Goal: Transaction & Acquisition: Purchase product/service

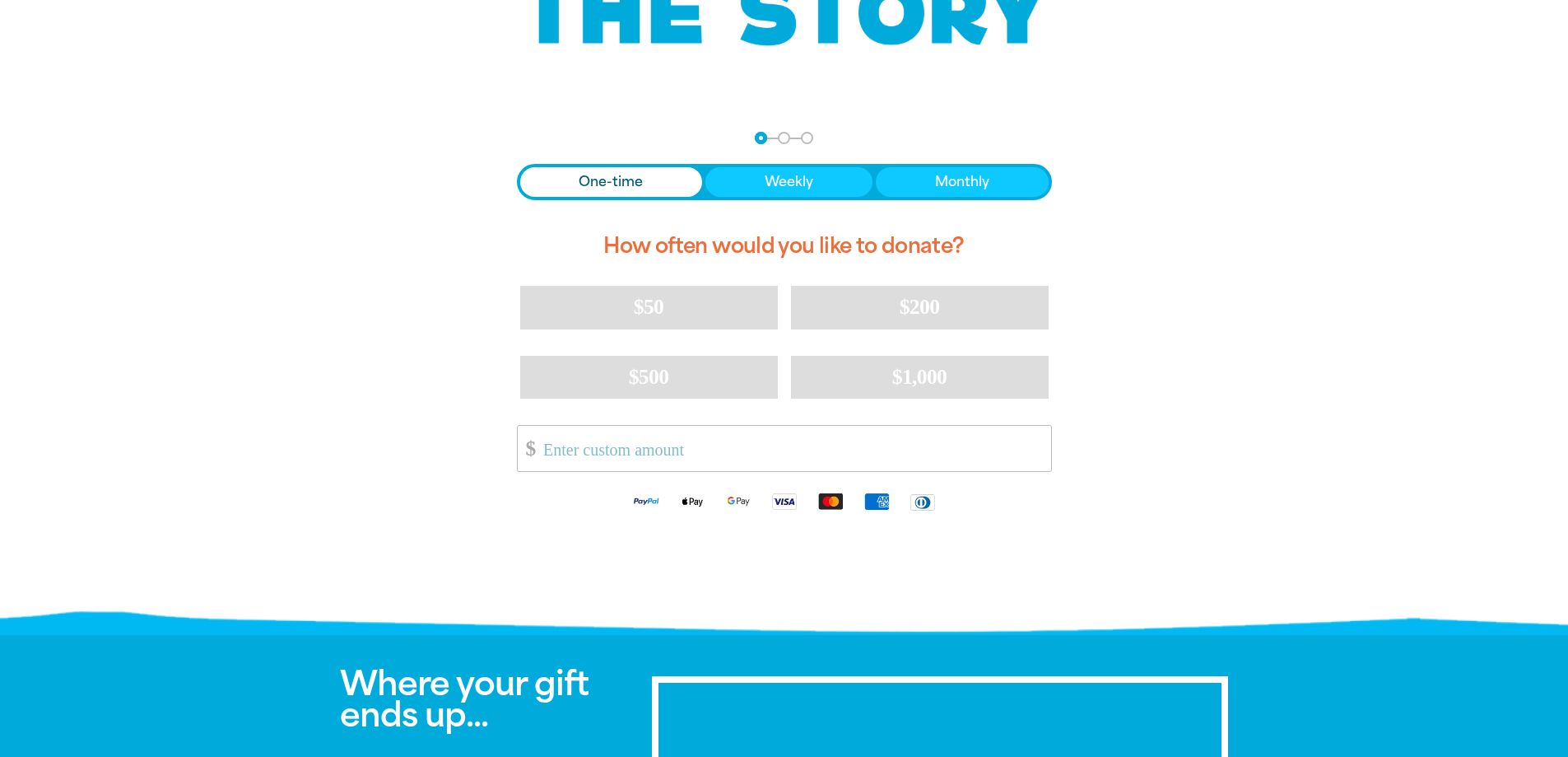
click at [616, 185] on span "One-time" at bounding box center [611, 181] width 64 height 20
click at [602, 447] on input "Other Amount" at bounding box center [790, 448] width 518 height 45
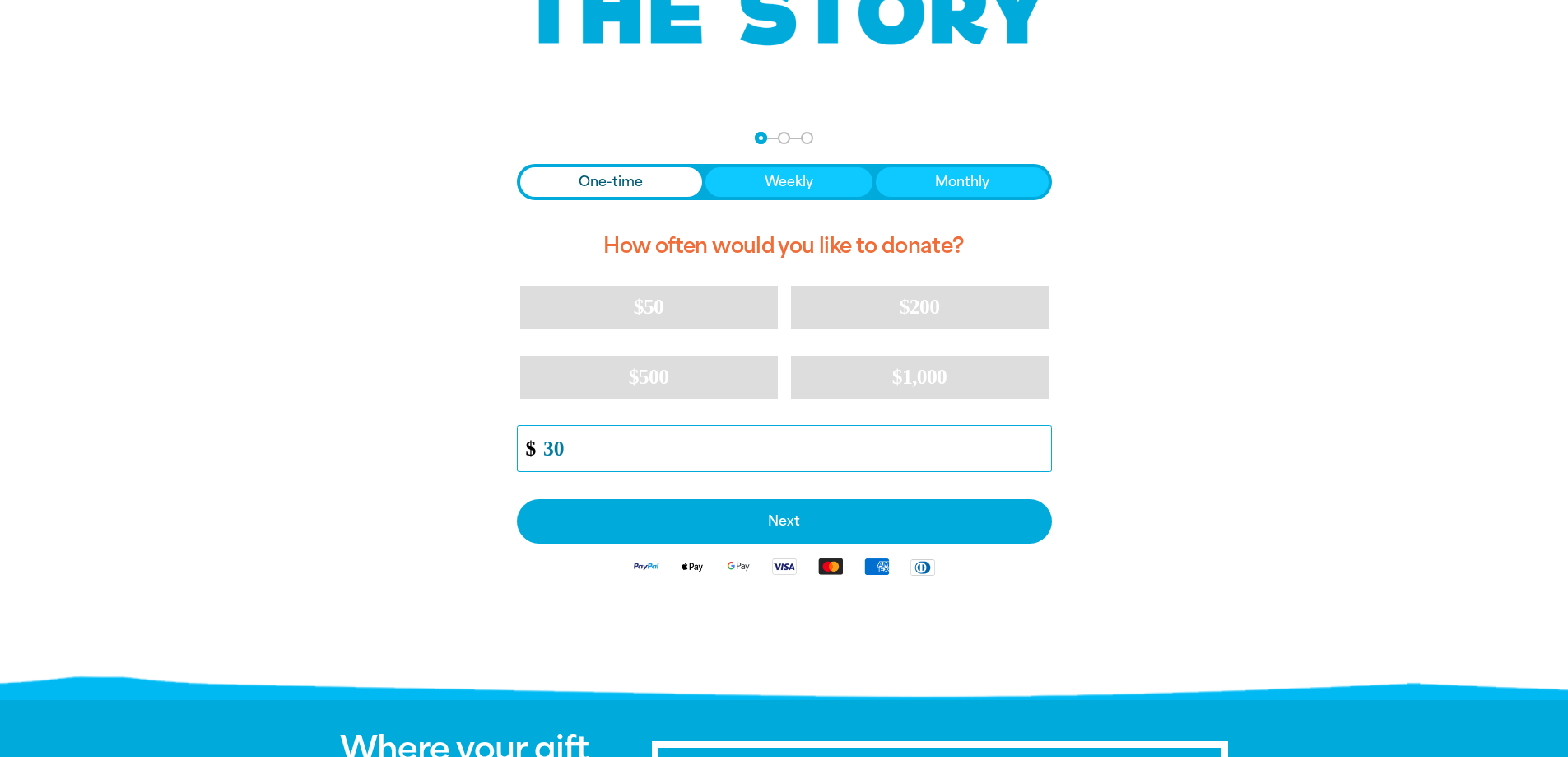
type input "30"
drag, startPoint x: 1281, startPoint y: 360, endPoint x: 1274, endPoint y: 372, distance: 13.9
click at [1281, 361] on div at bounding box center [784, 402] width 1568 height 581
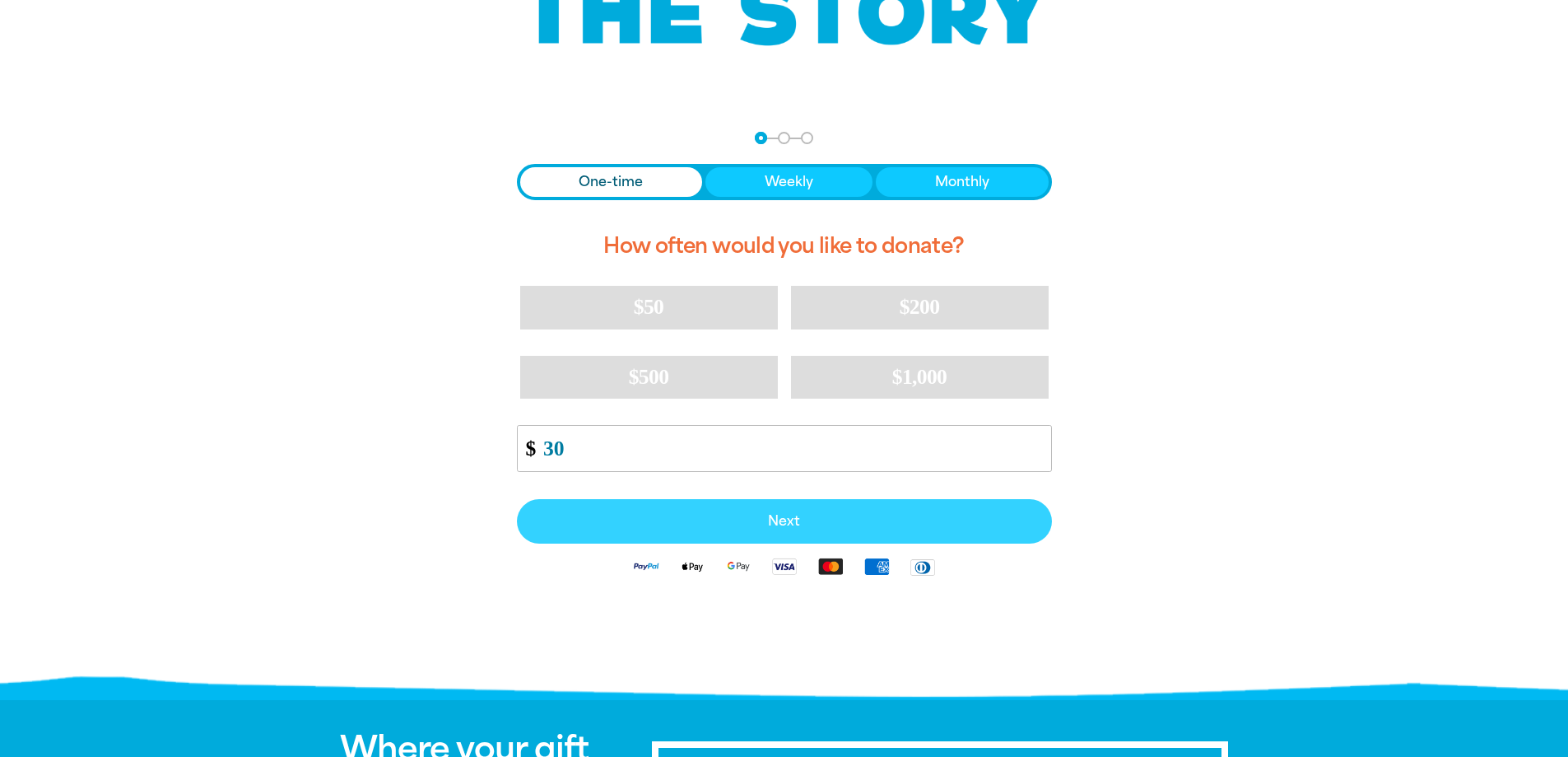
click at [772, 524] on span "Next" at bounding box center [784, 520] width 498 height 13
select select "AU"
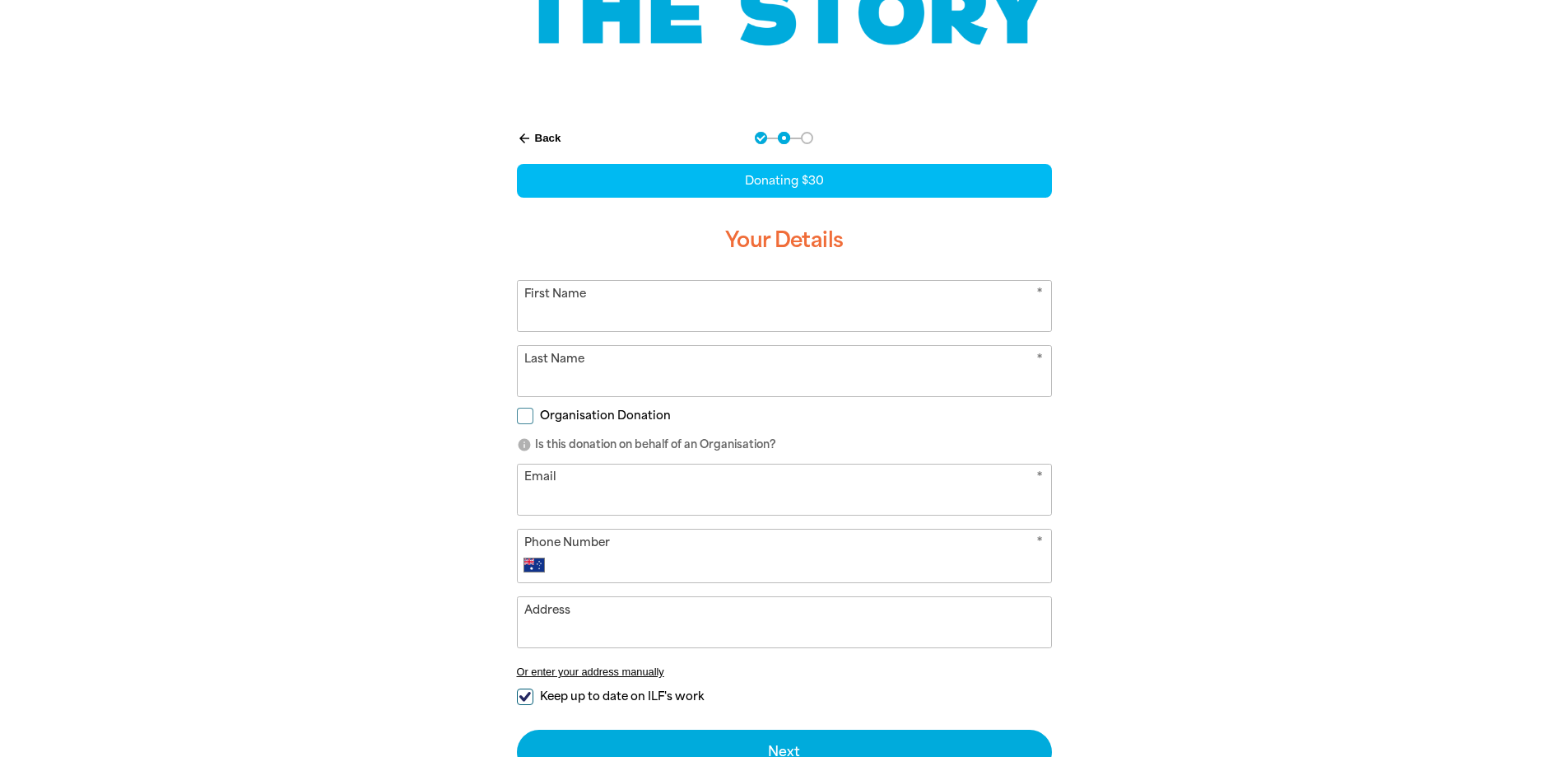
click at [644, 349] on input "Last Name" at bounding box center [784, 371] width 533 height 50
click at [642, 329] on input "First Name" at bounding box center [784, 306] width 533 height 50
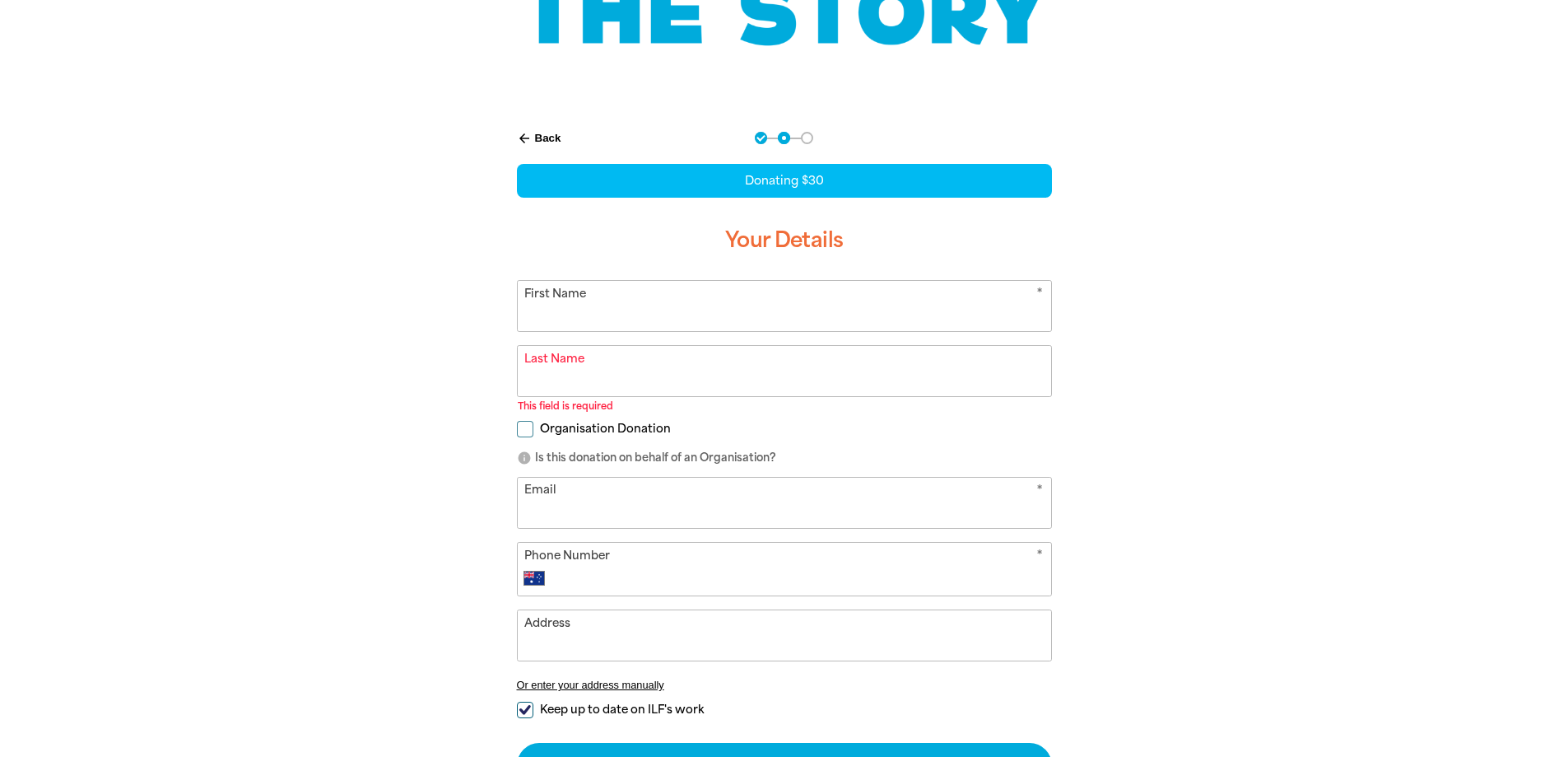
type input "[PERSON_NAME]"
type input "GLOYN"
type input "[EMAIL_ADDRESS][DOMAIN_NAME]"
type input "0405 149 904"
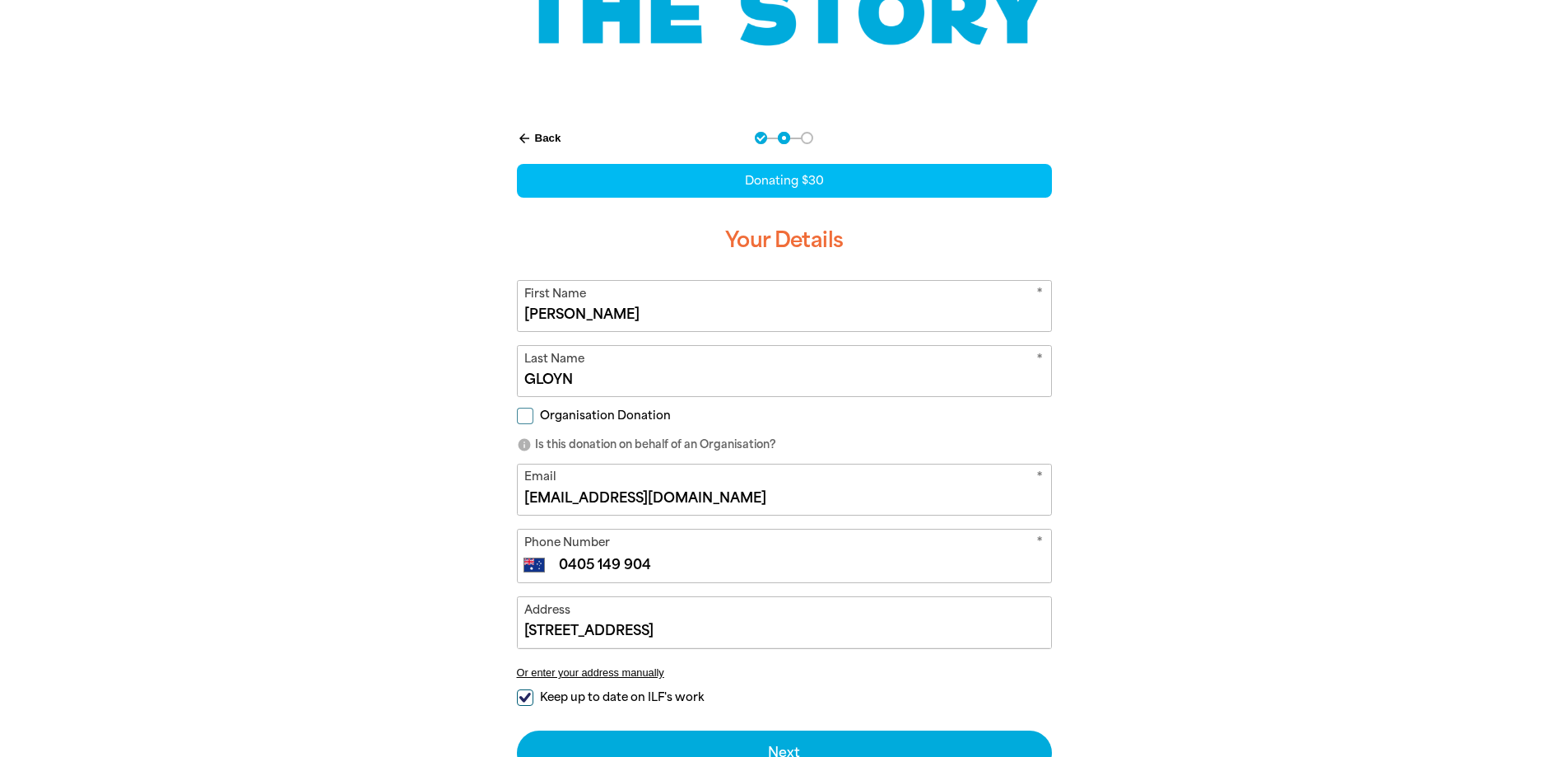
click at [1286, 406] on div at bounding box center [784, 494] width 1568 height 767
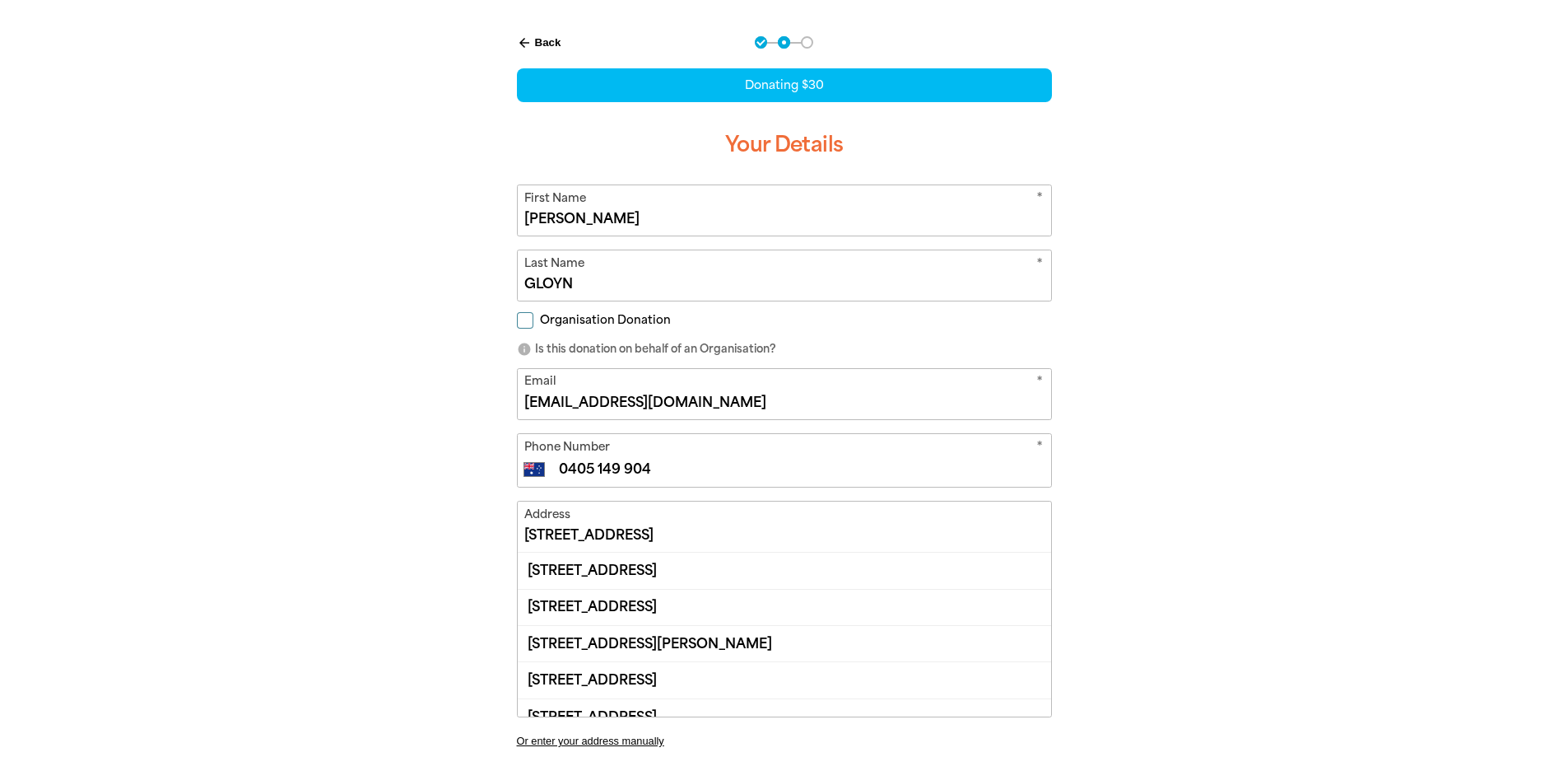
scroll to position [494, 0]
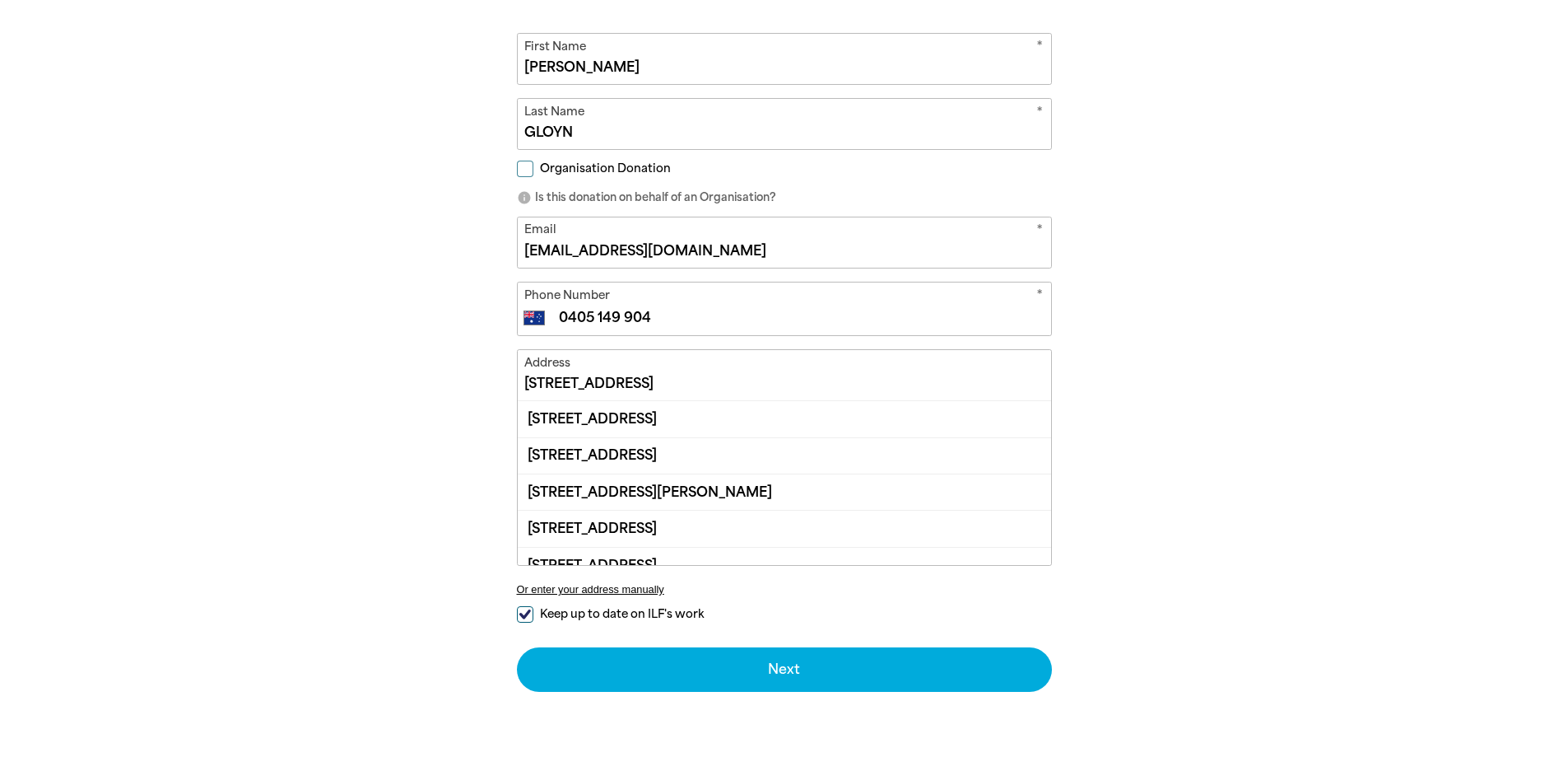
click at [568, 375] on input "[STREET_ADDRESS]" at bounding box center [784, 375] width 533 height 50
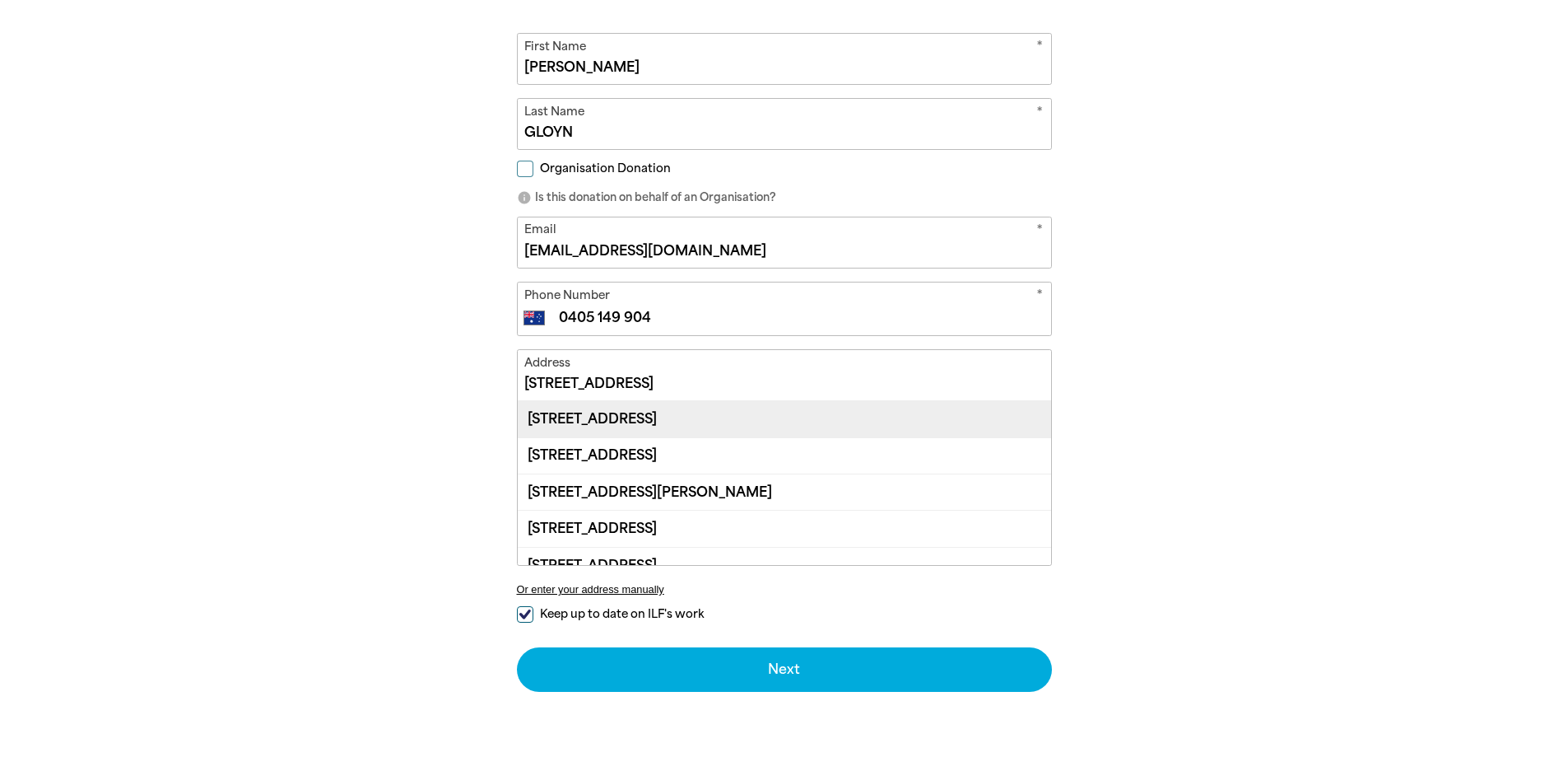
click at [545, 411] on div "[STREET_ADDRESS]" at bounding box center [784, 418] width 533 height 35
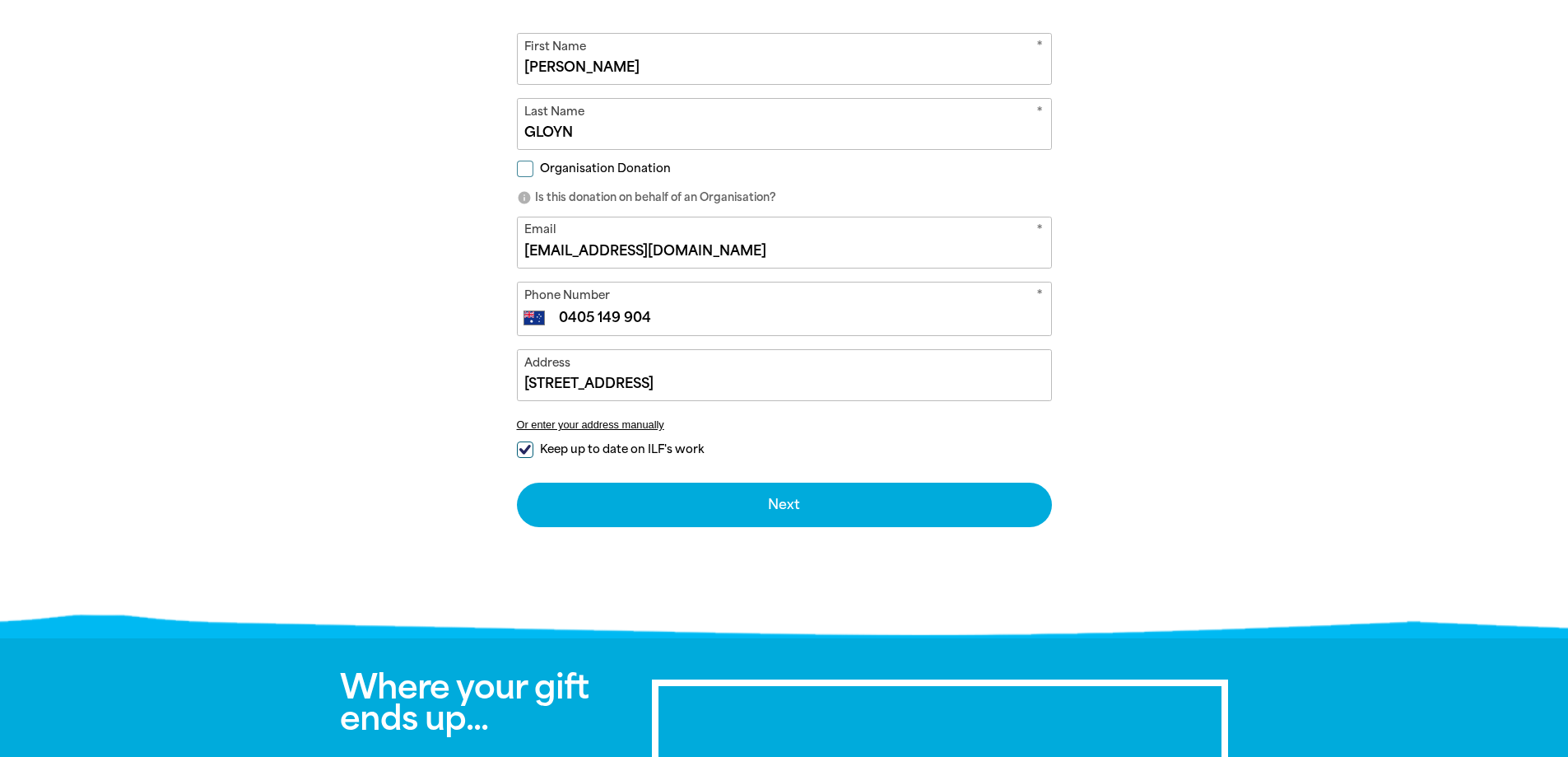
type input "[STREET_ADDRESS]"
click at [559, 448] on span "Keep up to date on ILF's work" at bounding box center [622, 449] width 164 height 16
click at [533, 448] on input "Keep up to date on ILF's work" at bounding box center [524, 449] width 16 height 16
checkbox input "false"
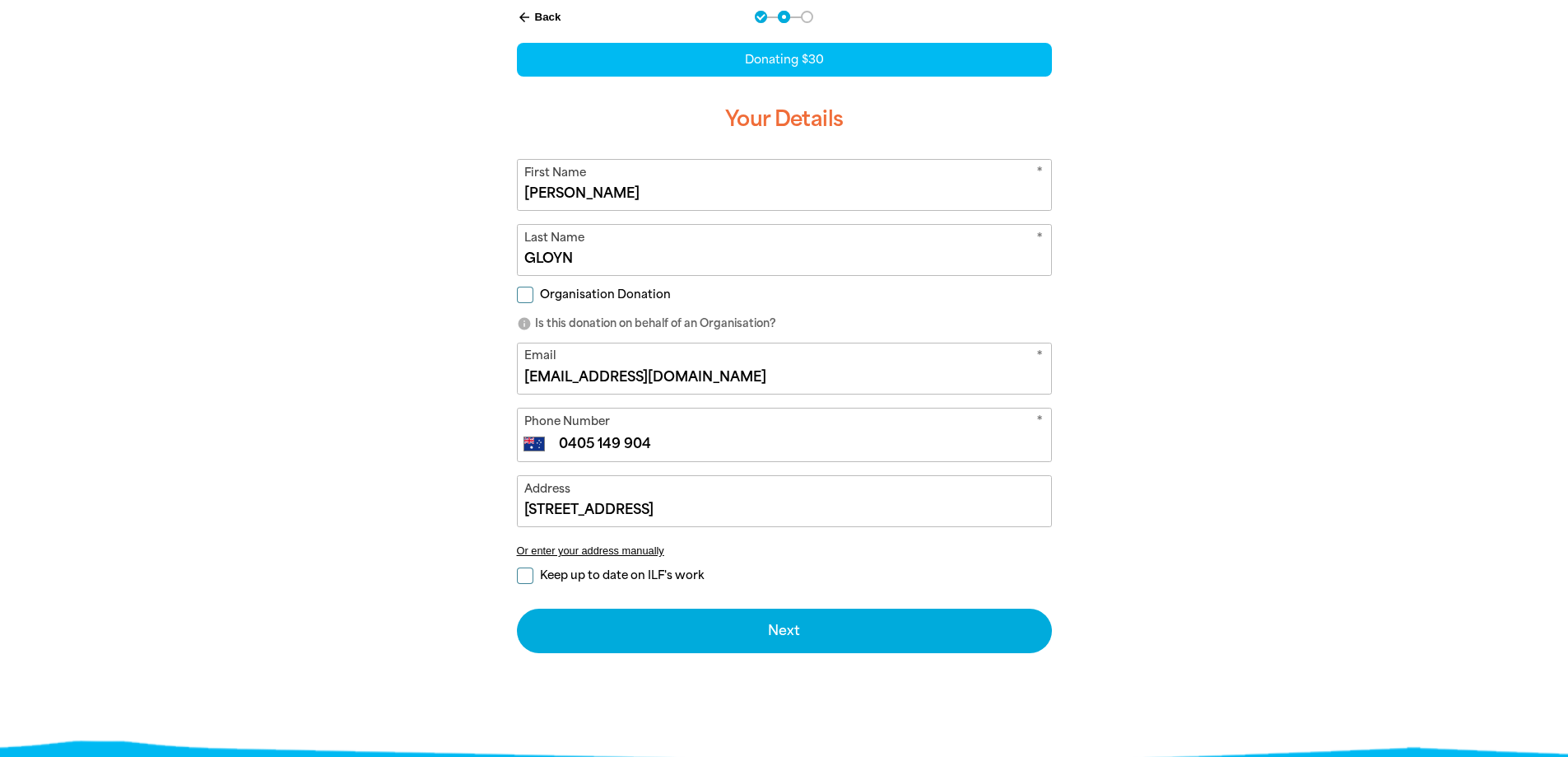
scroll to position [576, 0]
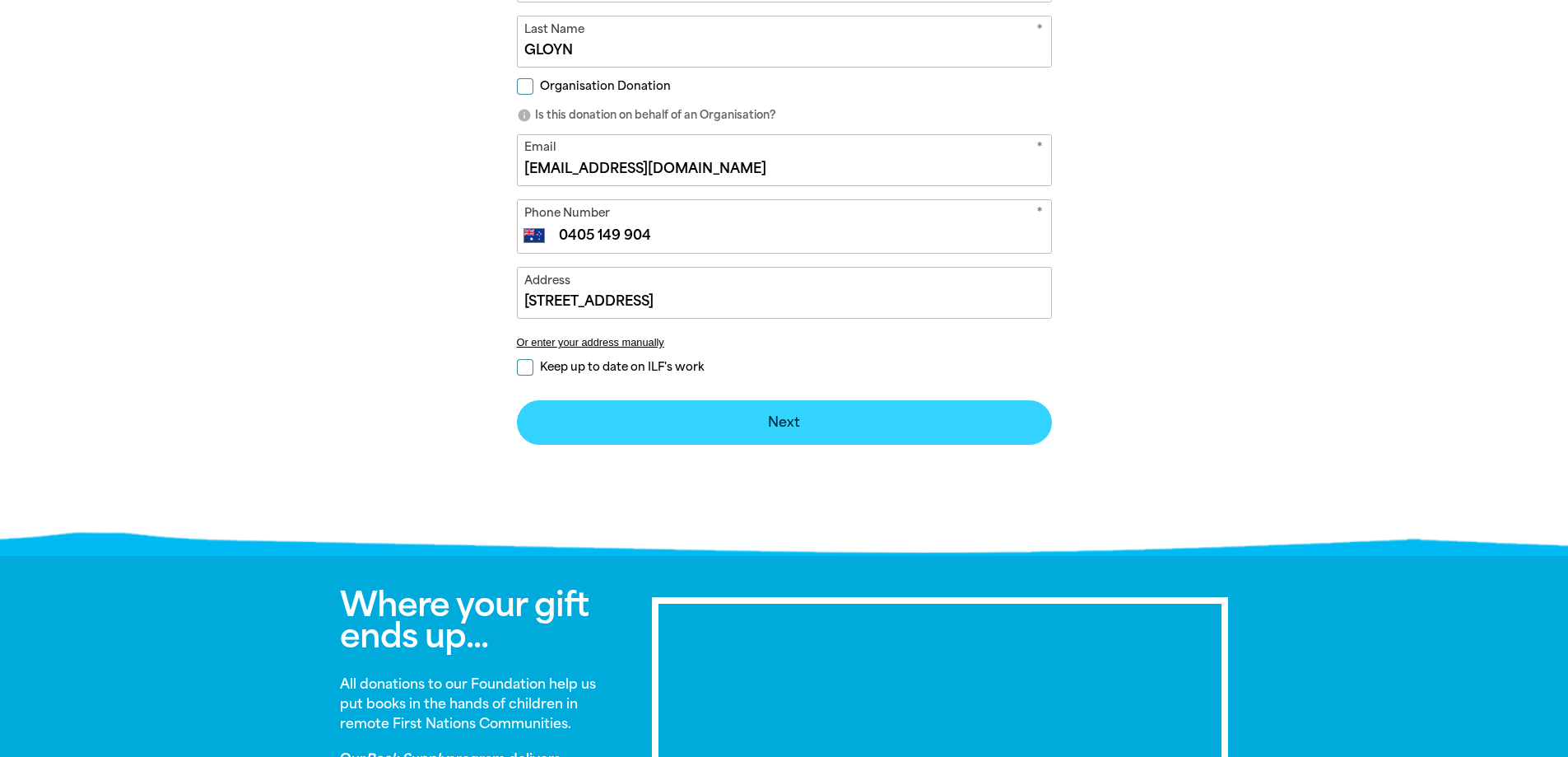
click at [854, 427] on button "Next chevron_right" at bounding box center [784, 422] width 535 height 44
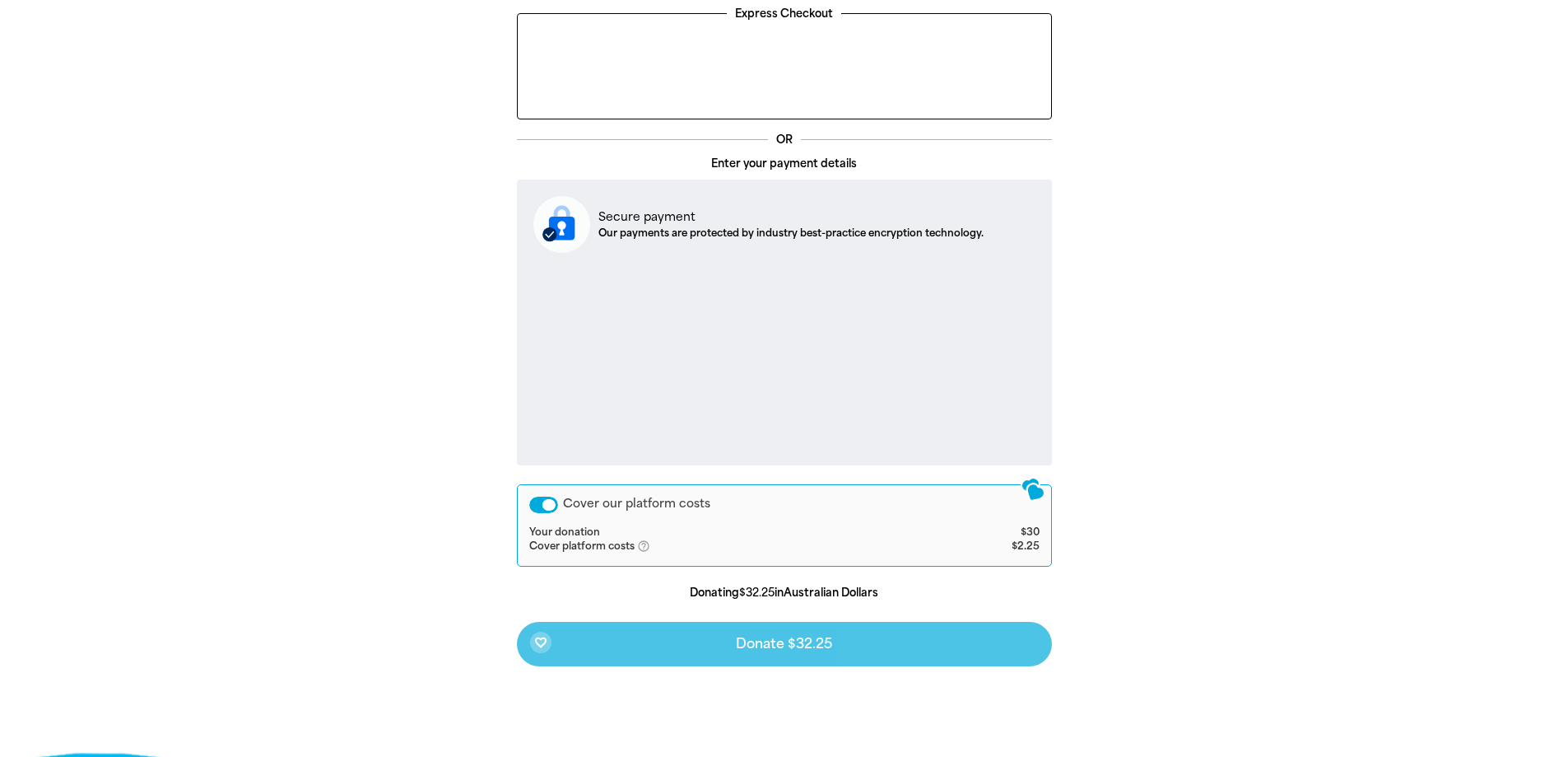
scroll to position [487, 0]
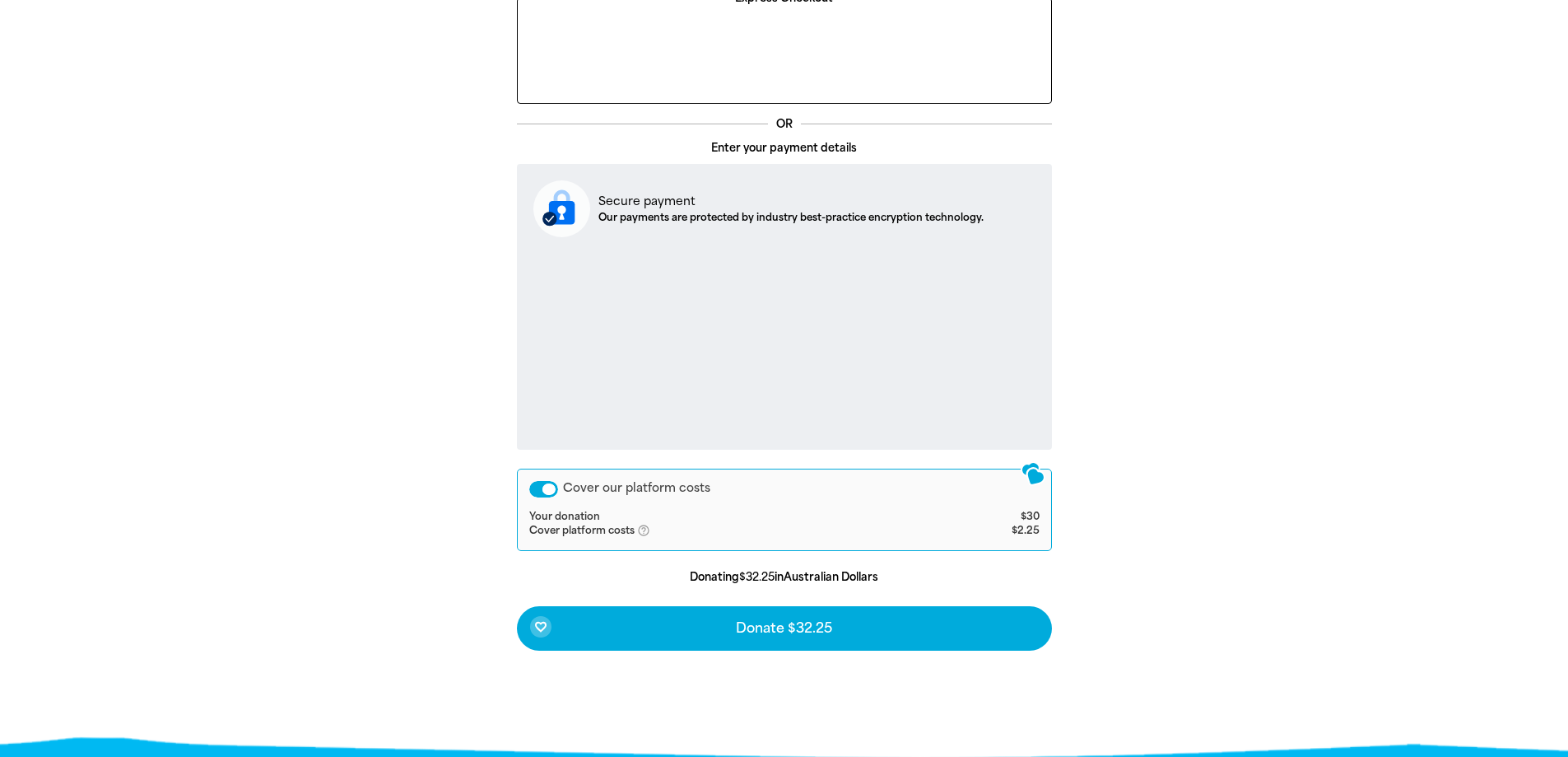
click at [1260, 347] on div "arrow_back Back Step 1 Step 2 Step 3 Your Payment Details Express Checkout OR E…" at bounding box center [784, 311] width 987 height 881
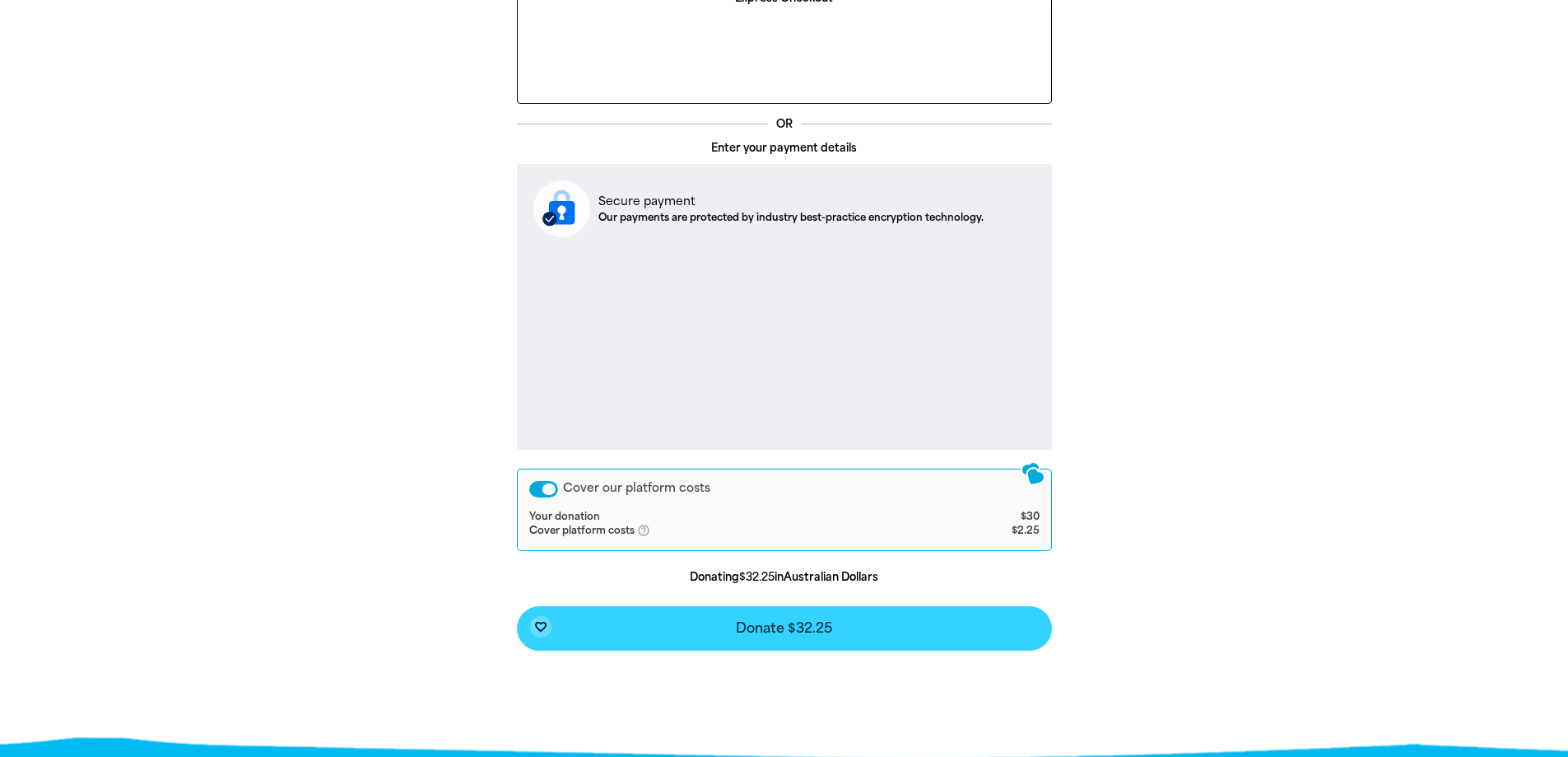
click at [875, 609] on button "favorite_border Donate $32.25" at bounding box center [784, 627] width 535 height 44
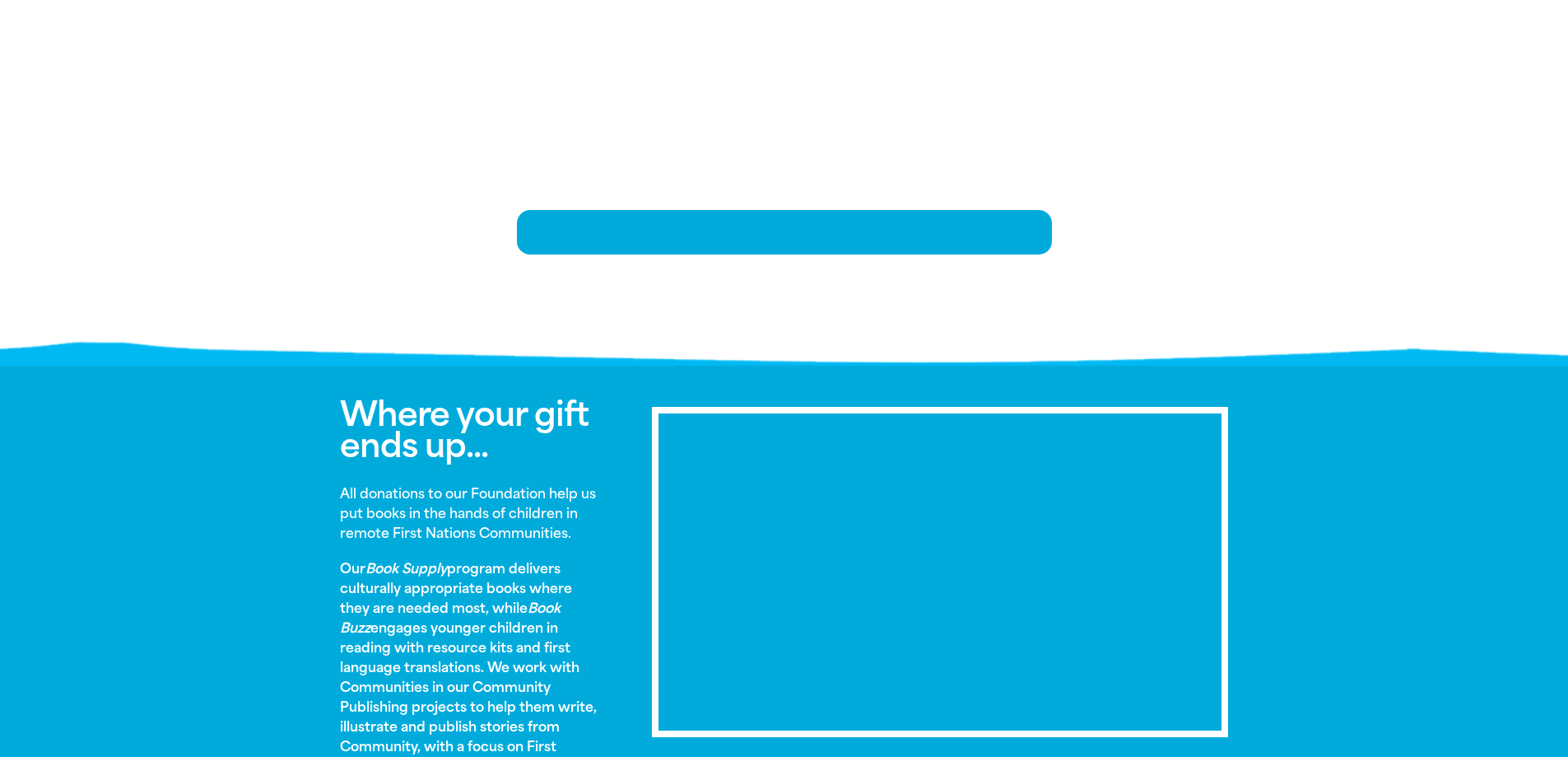
scroll to position [336, 0]
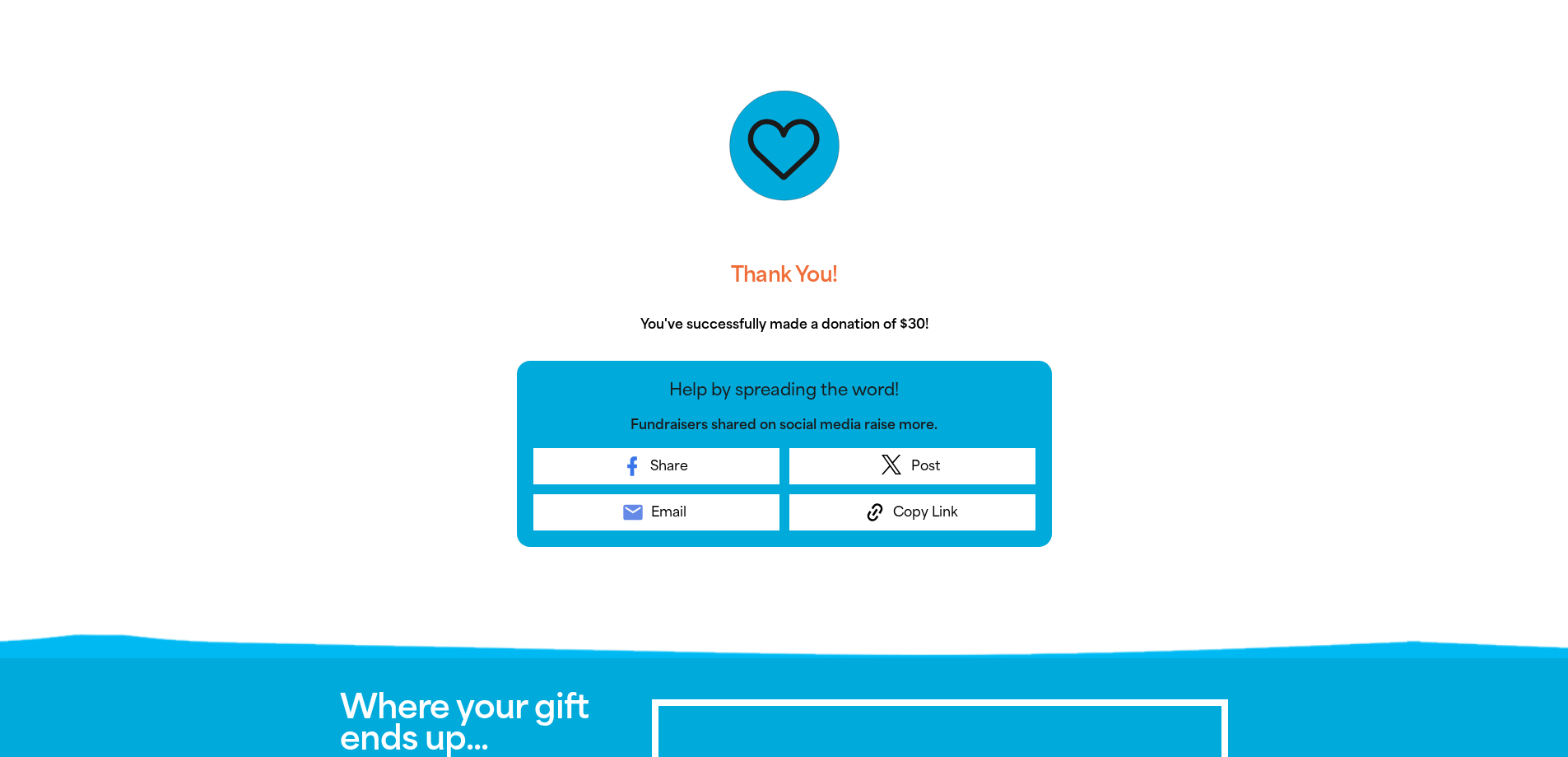
click at [1305, 172] on div at bounding box center [784, 336] width 1568 height 627
